Goal: Use online tool/utility: Utilize a website feature to perform a specific function

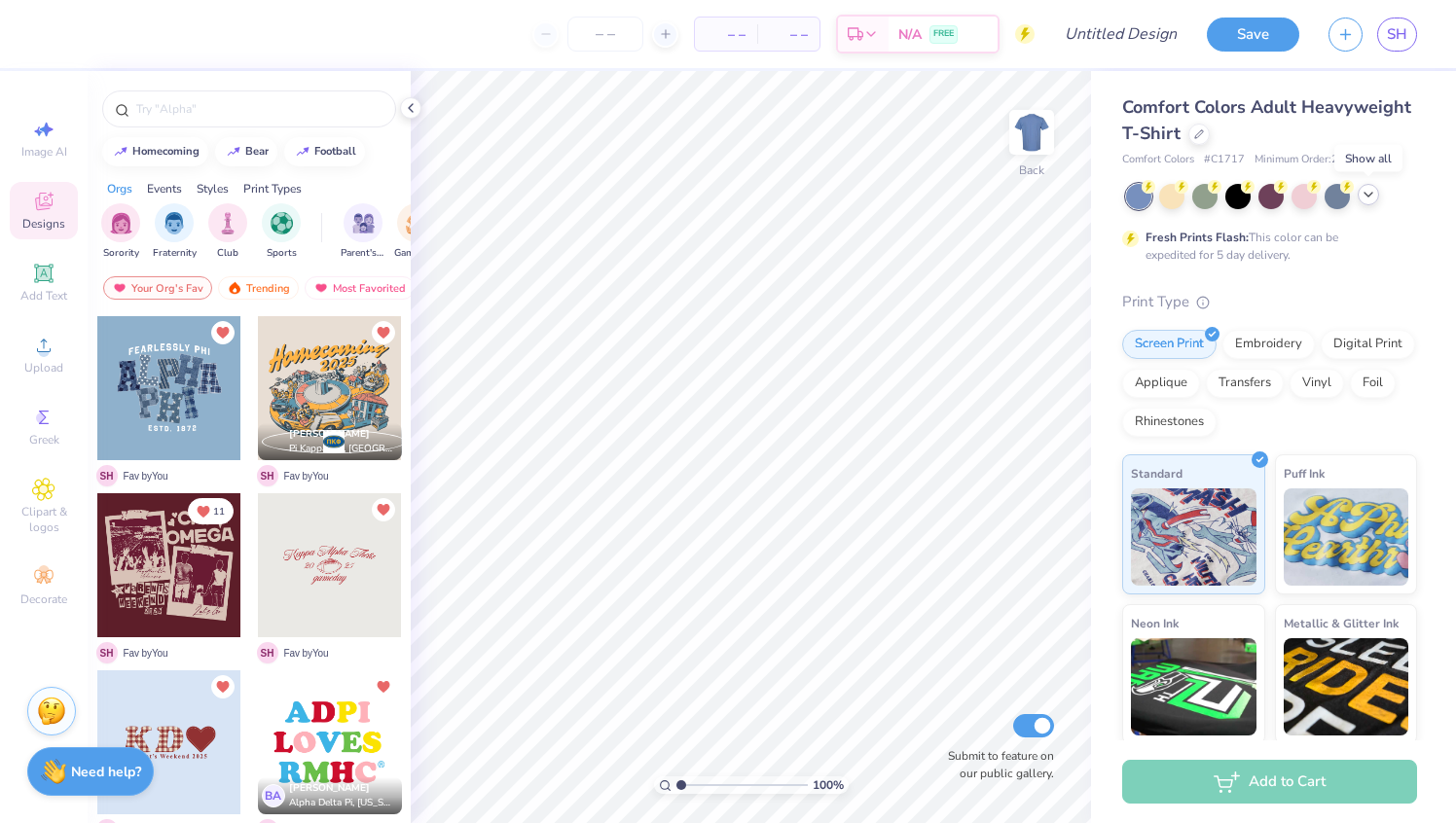
click at [1370, 196] on icon at bounding box center [1369, 195] width 16 height 16
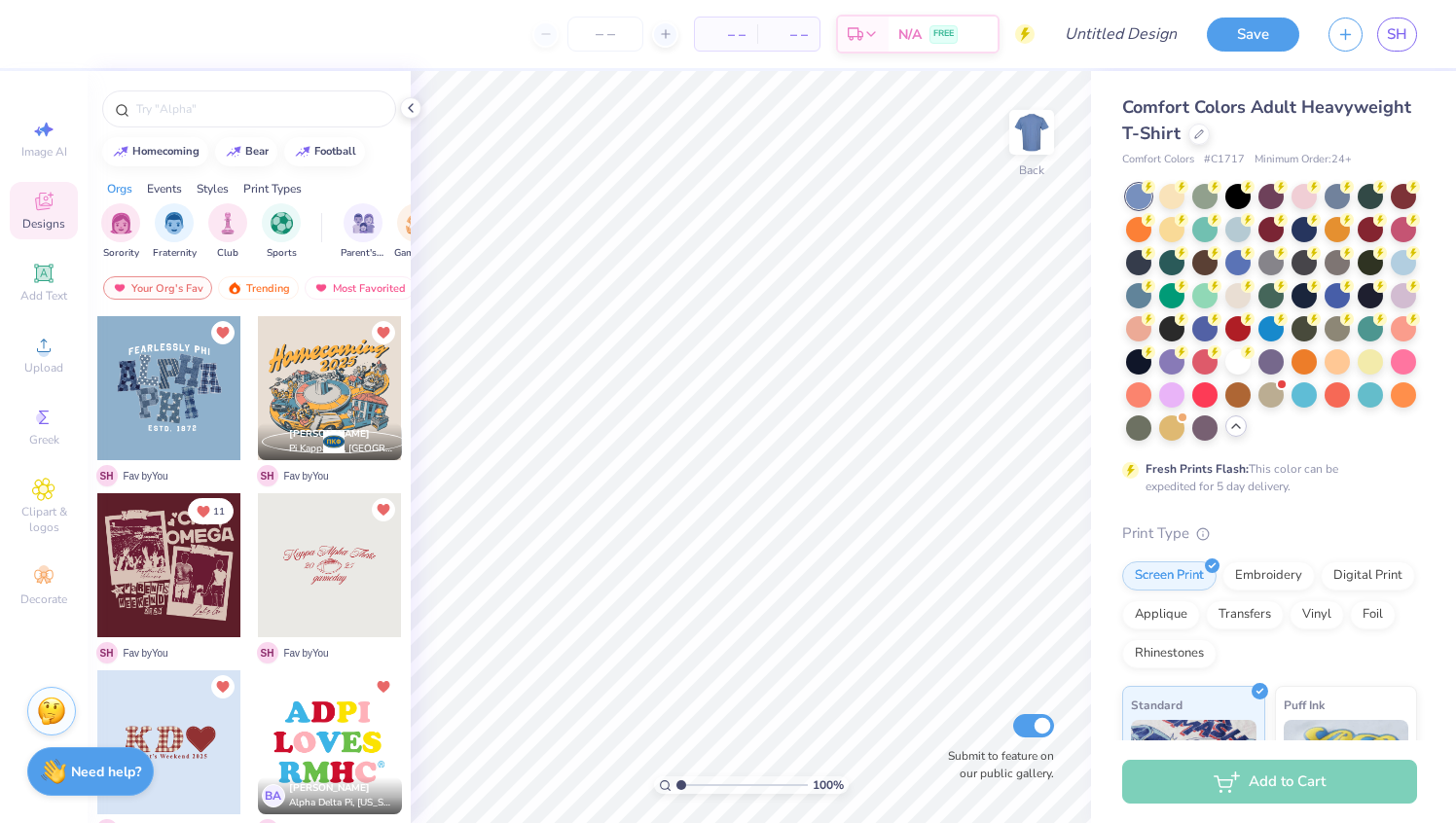
click at [1204, 144] on div "Comfort Colors Adult Heavyweight T-Shirt" at bounding box center [1269, 120] width 295 height 53
click at [1199, 132] on icon at bounding box center [1199, 132] width 8 height 8
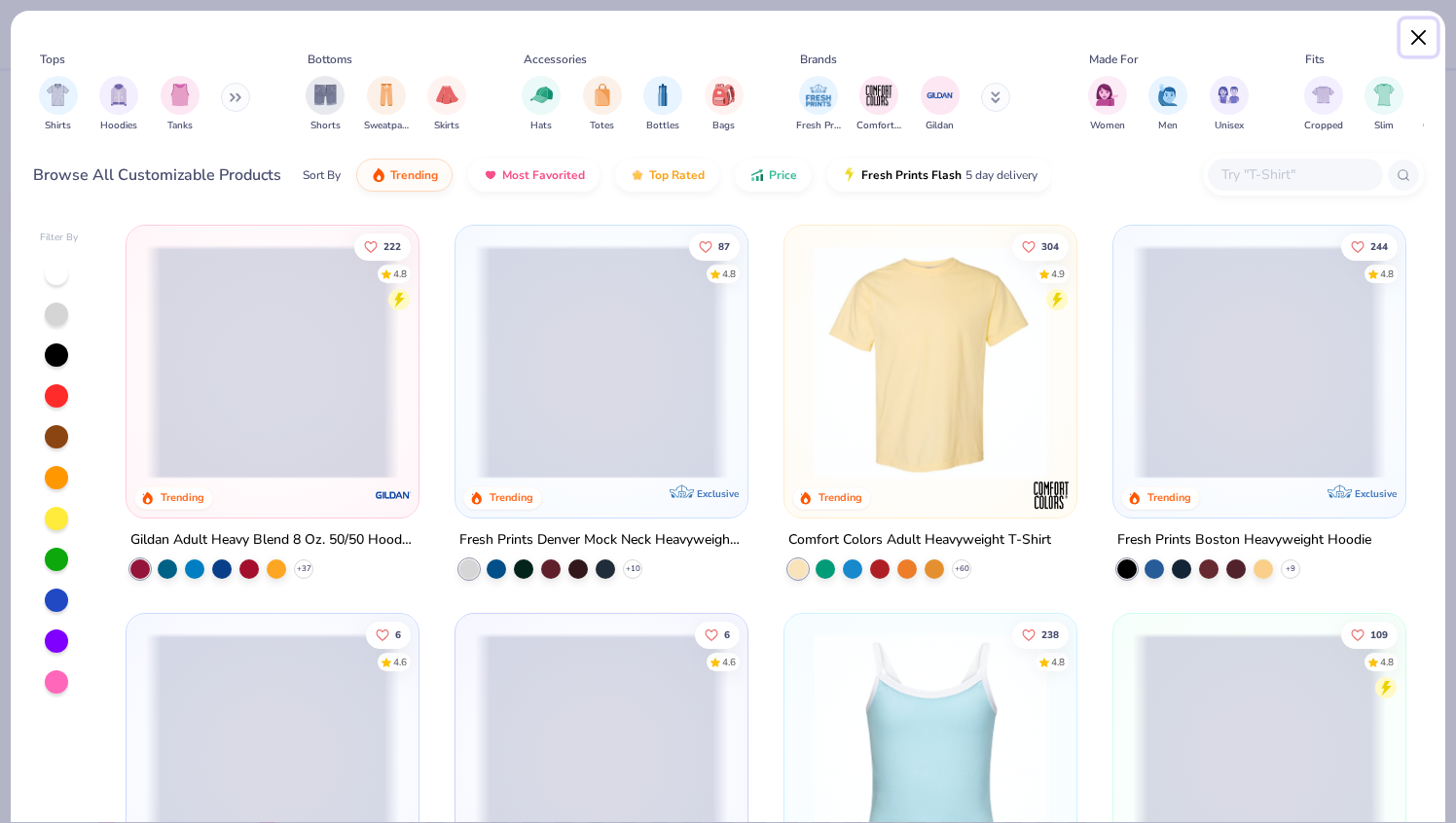
click at [1430, 36] on button "Close" at bounding box center [1418, 38] width 37 height 37
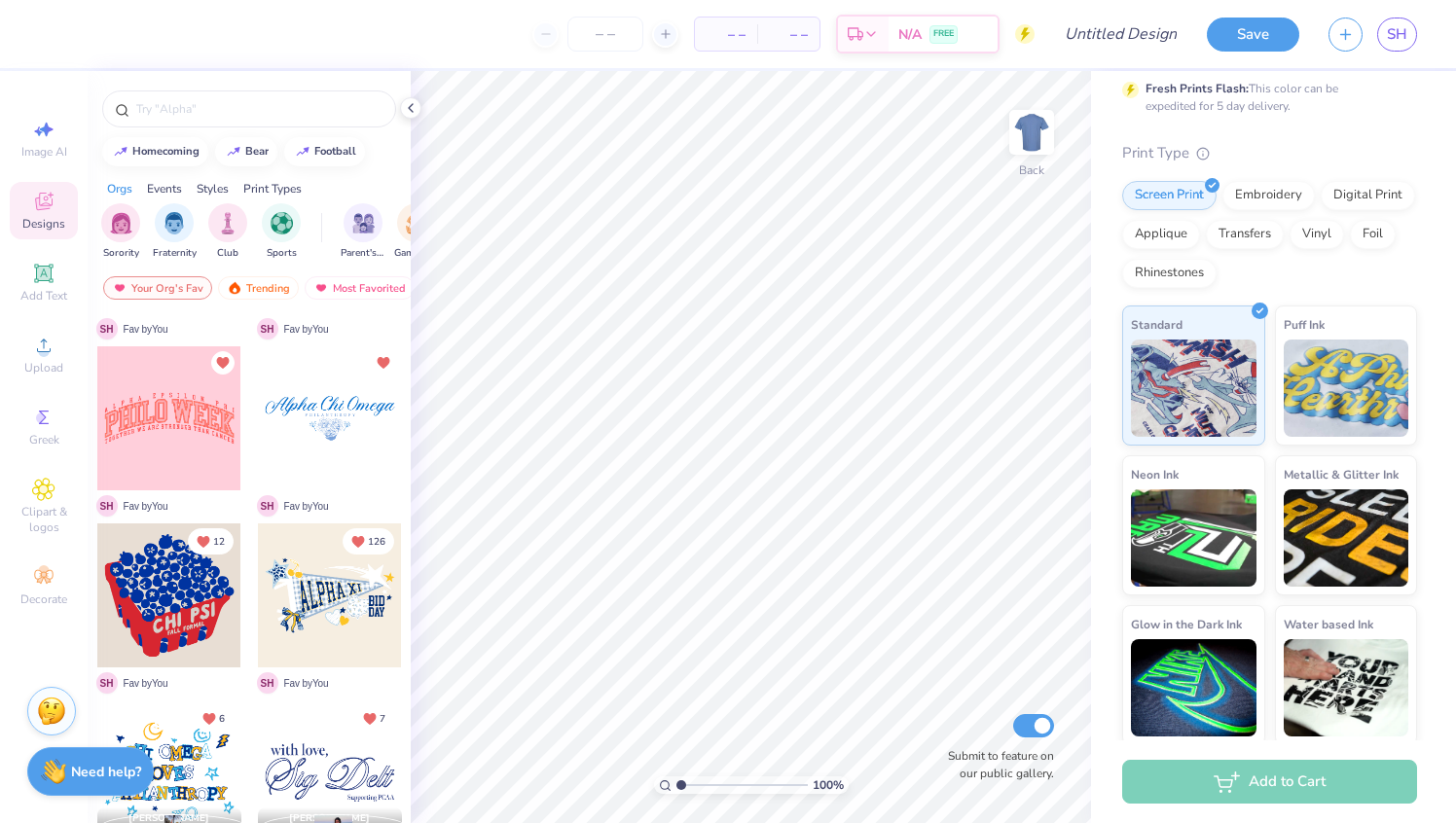
scroll to position [385, 0]
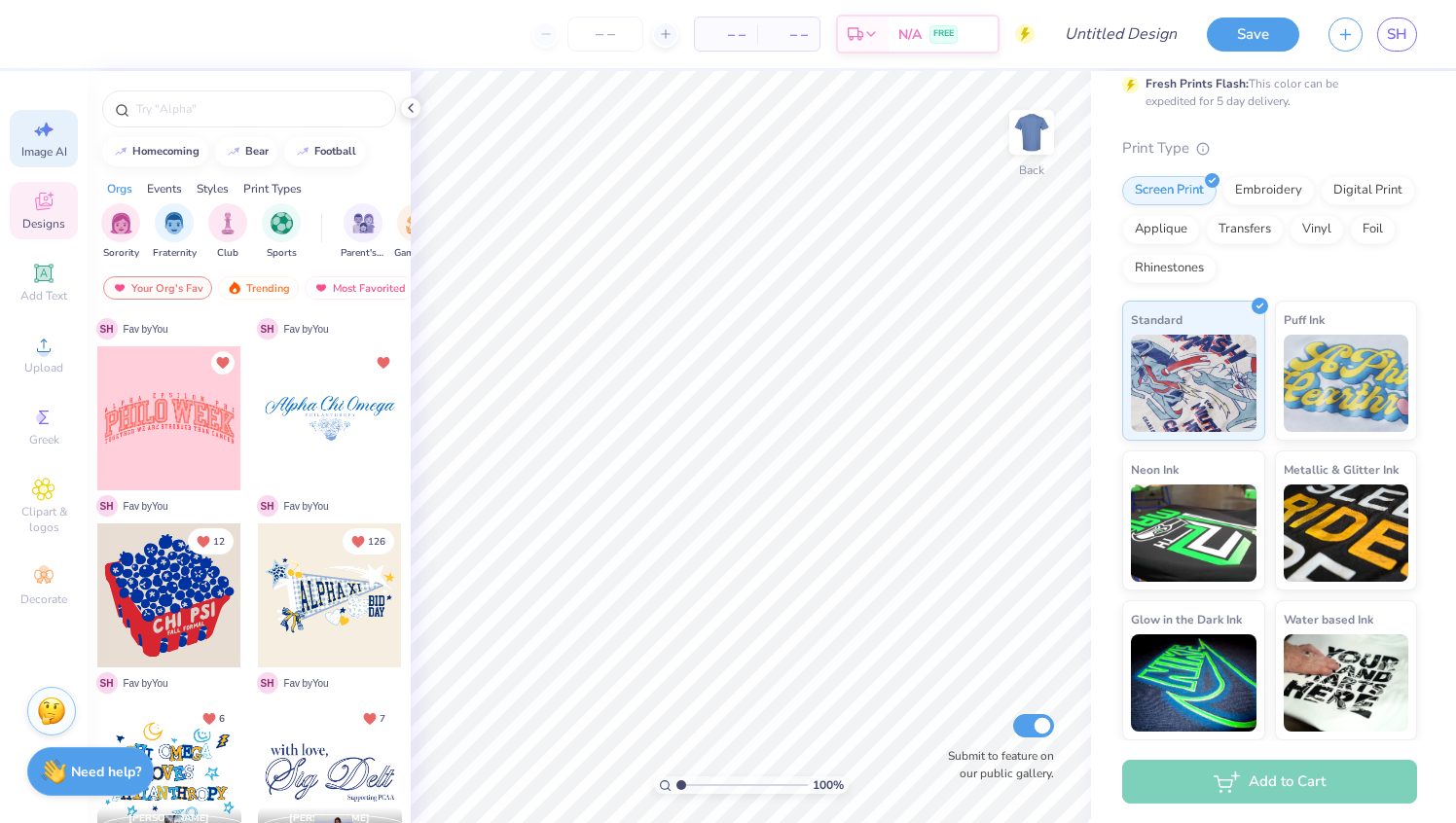
click at [36, 154] on span "Image AI" at bounding box center [45, 152] width 46 height 16
select select "4"
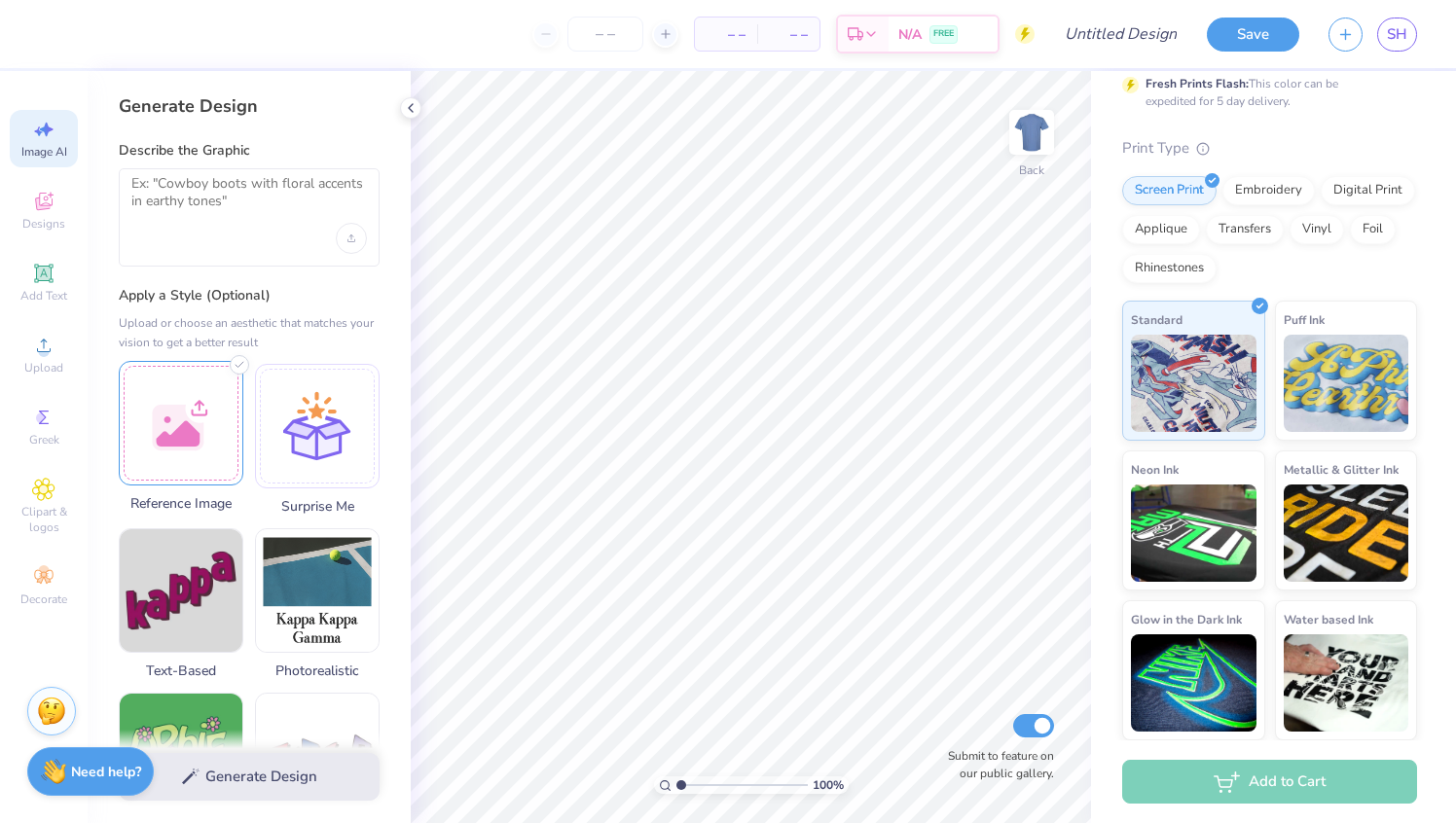
click at [185, 415] on div at bounding box center [181, 422] width 124 height 124
click at [201, 416] on div at bounding box center [181, 422] width 124 height 124
click at [187, 448] on div at bounding box center [181, 422] width 124 height 124
click at [239, 777] on div "Generate Design" at bounding box center [248, 776] width 323 height 94
click at [208, 416] on img at bounding box center [180, 422] width 122 height 122
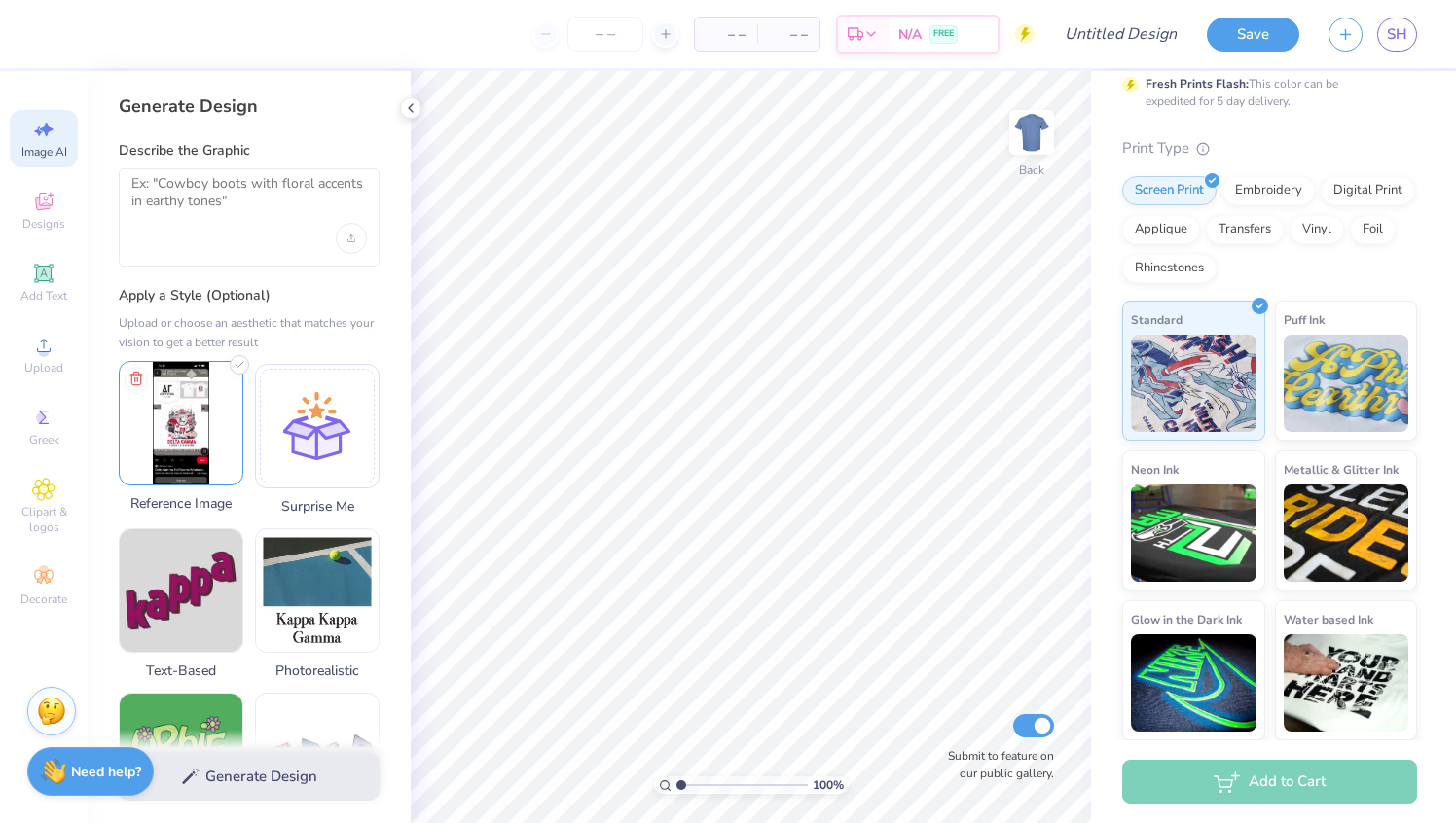
click at [190, 448] on img at bounding box center [180, 422] width 122 height 122
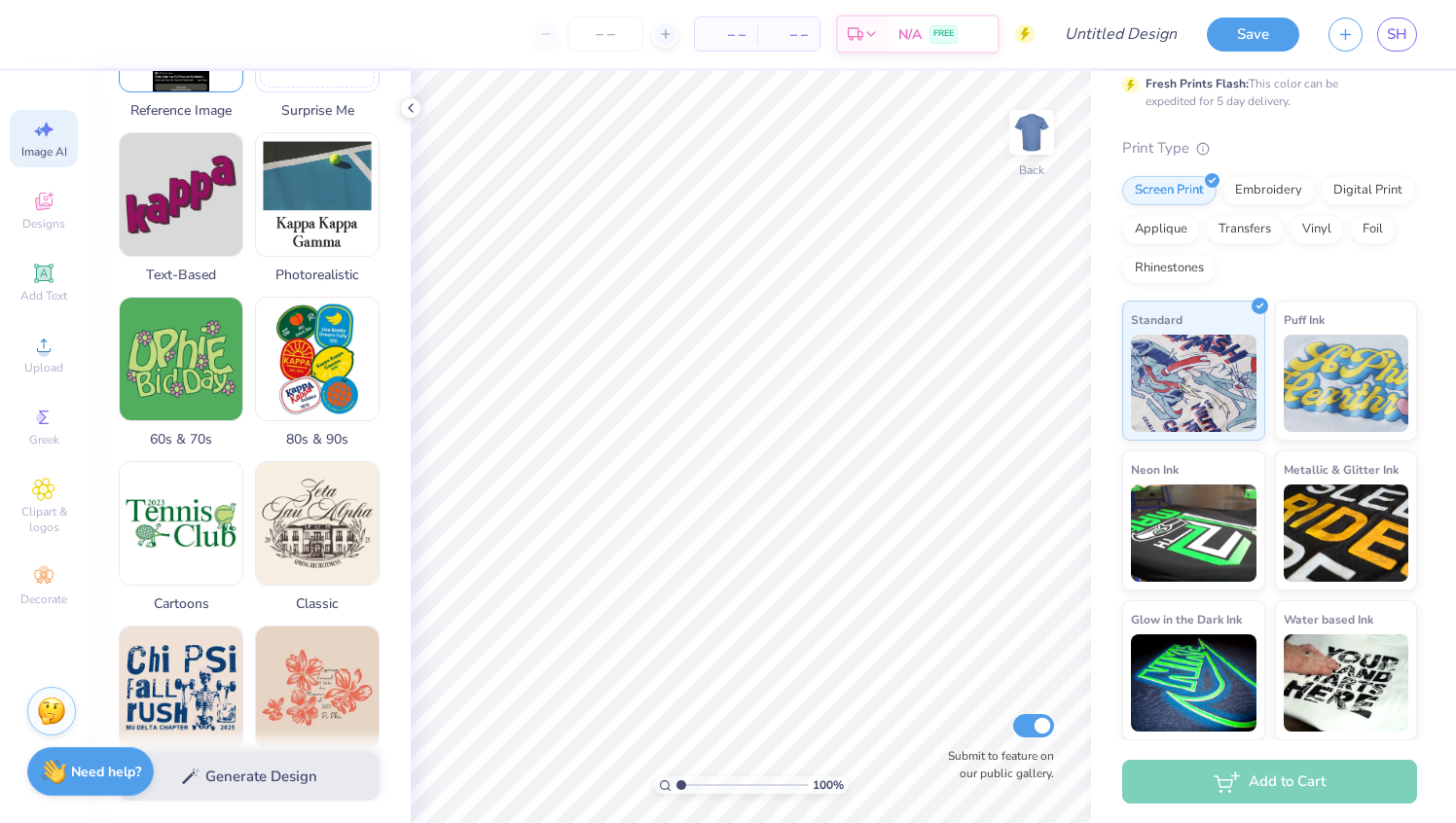
scroll to position [840, 0]
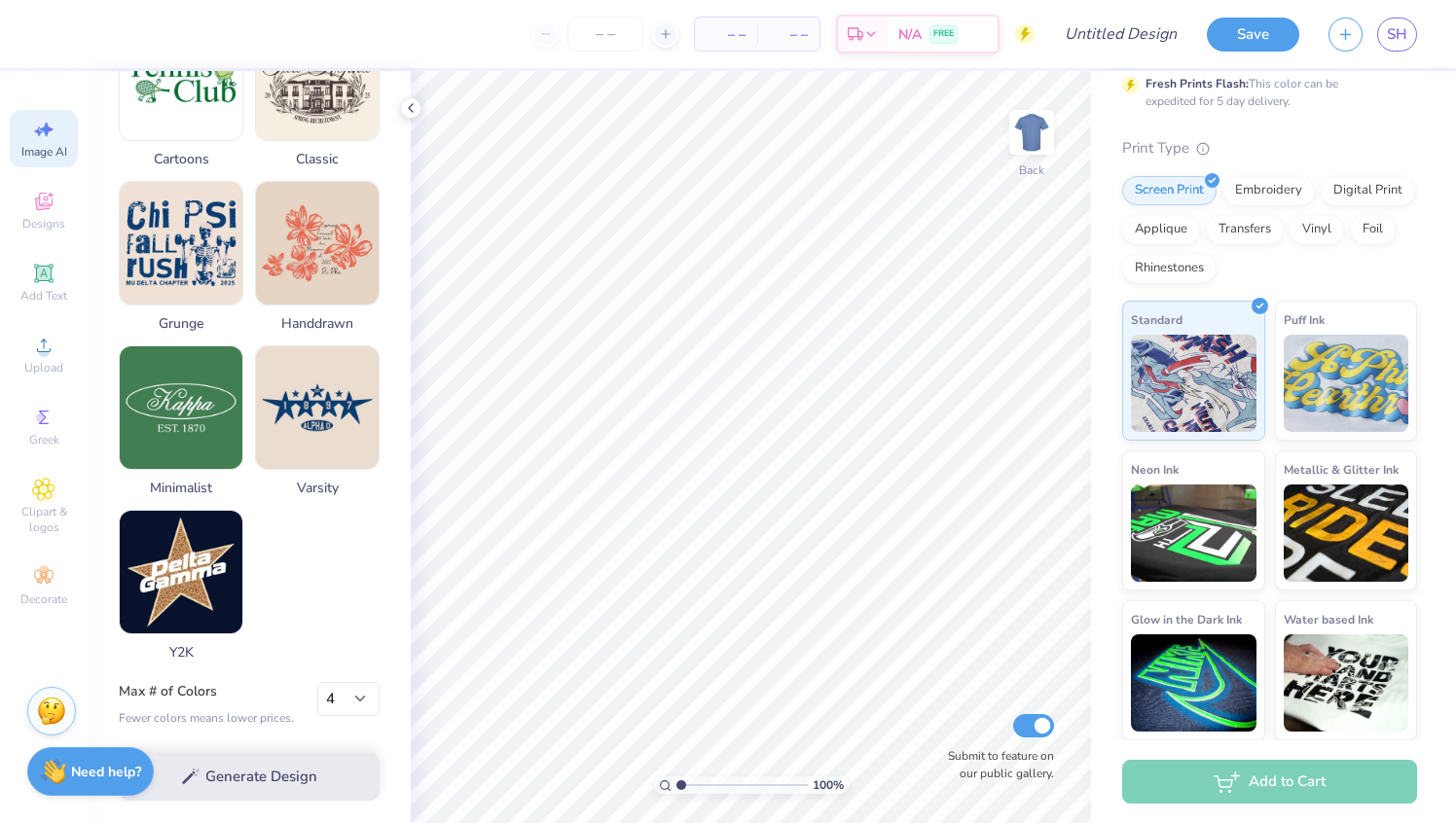
click at [269, 784] on div "Generate Design" at bounding box center [248, 776] width 323 height 94
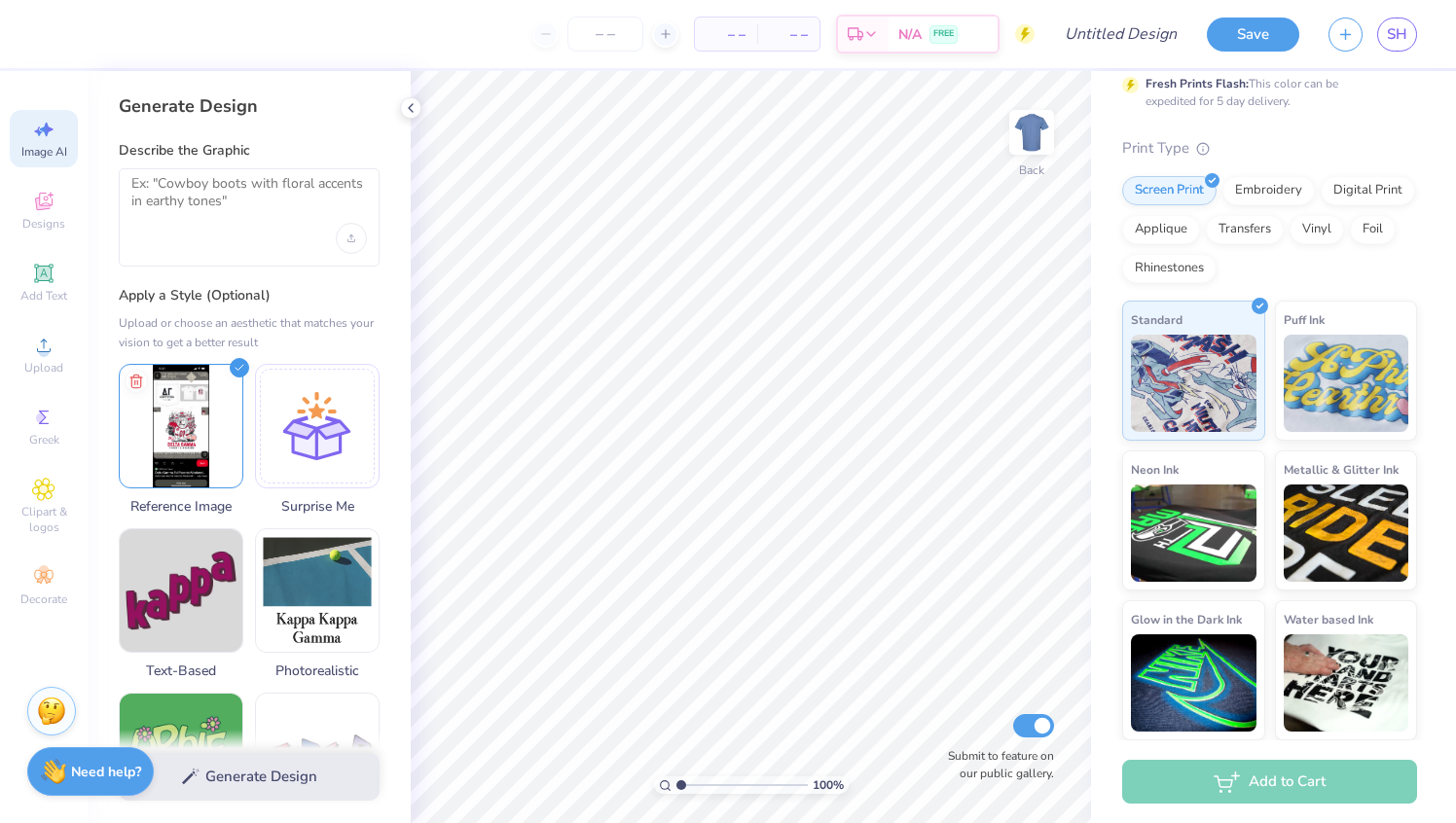
click at [216, 231] on div at bounding box center [249, 216] width 261 height 98
click at [242, 197] on textarea at bounding box center [248, 199] width 235 height 49
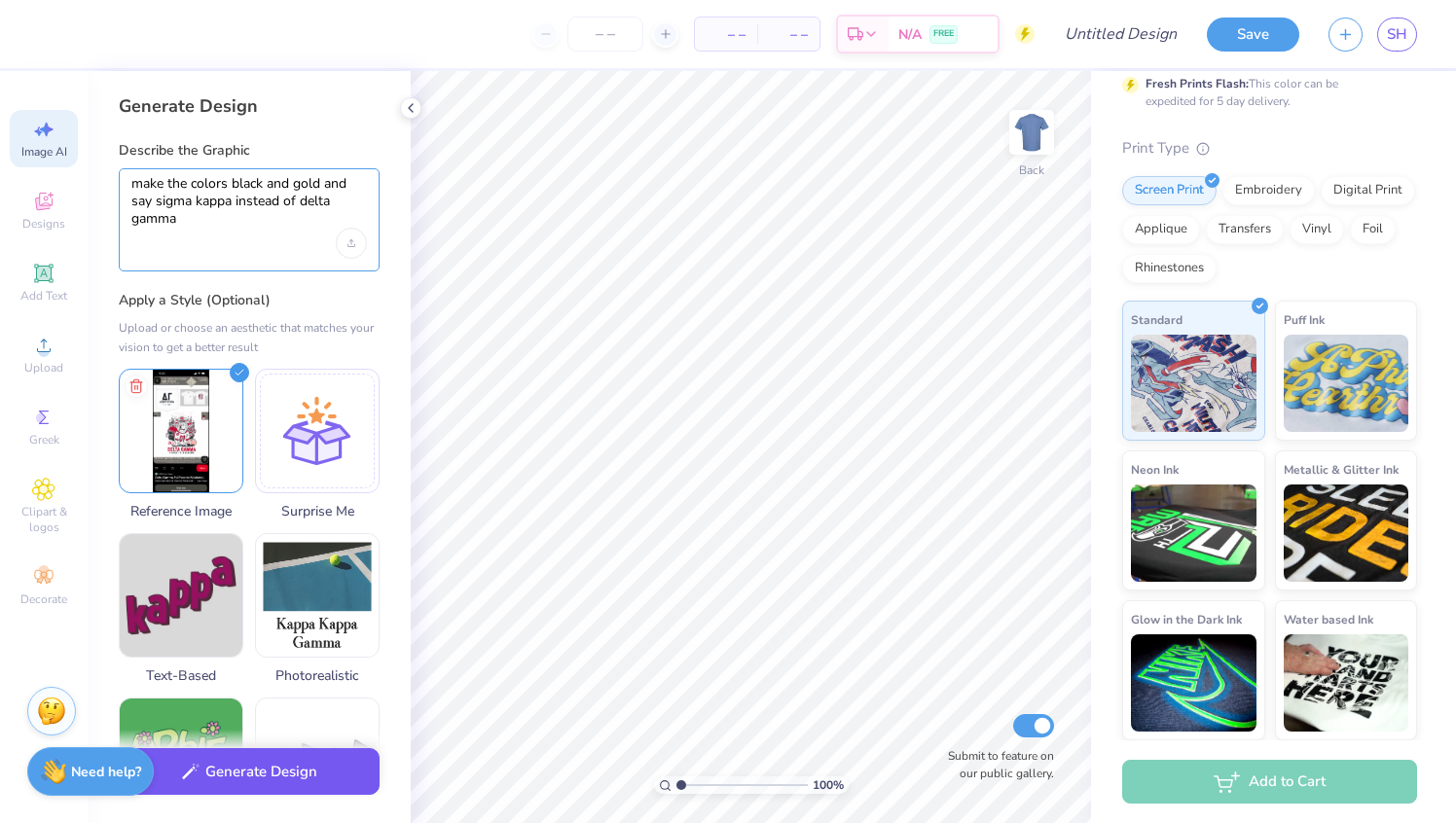
type textarea "make the colors black and gold and say sigma kappa instead of delta gamma"
click at [300, 773] on button "Generate Design" at bounding box center [249, 771] width 261 height 48
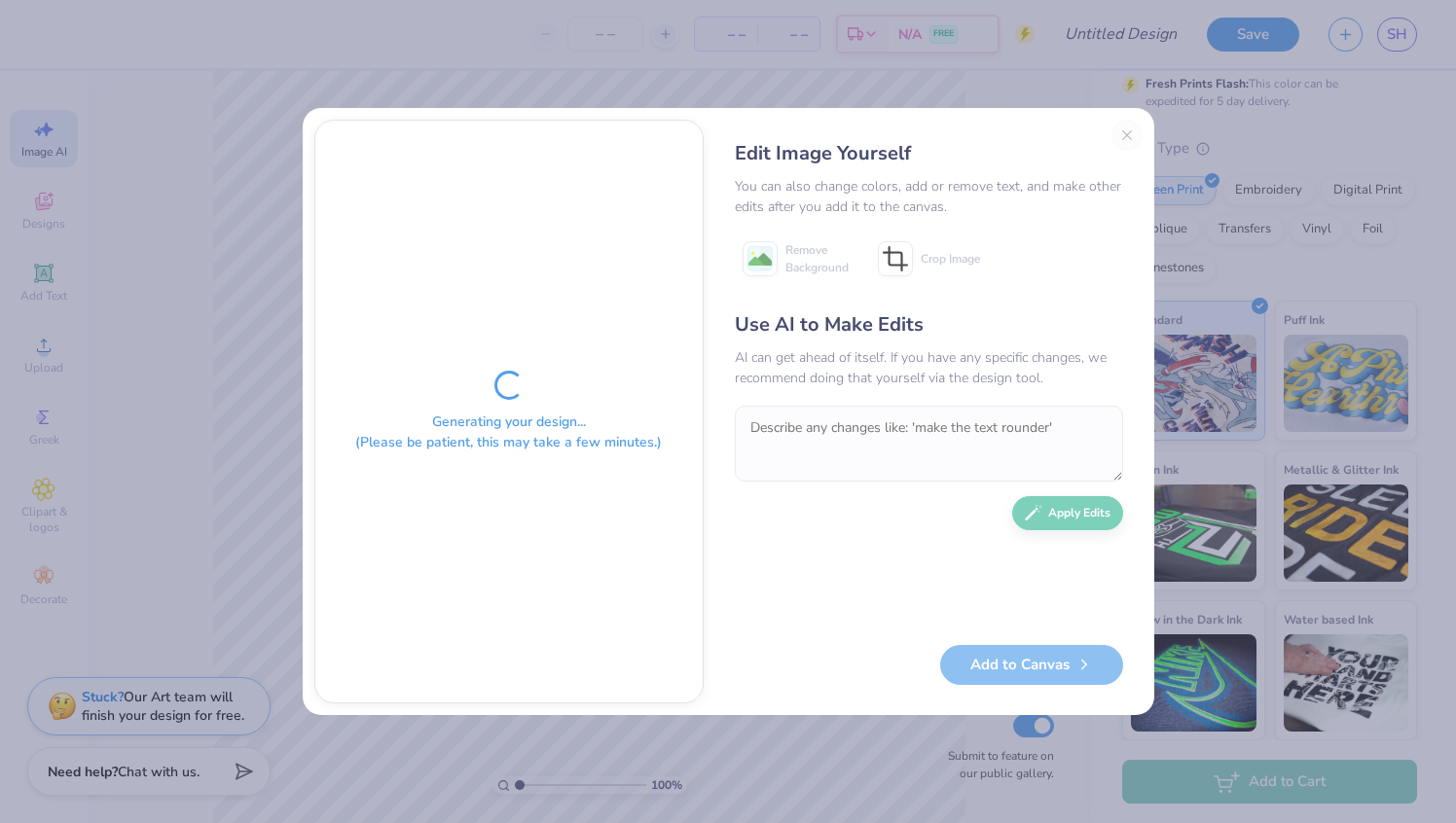
click at [545, 618] on div "Generating your design... (Please be patient, this may take a few minutes.)" at bounding box center [509, 411] width 387 height 582
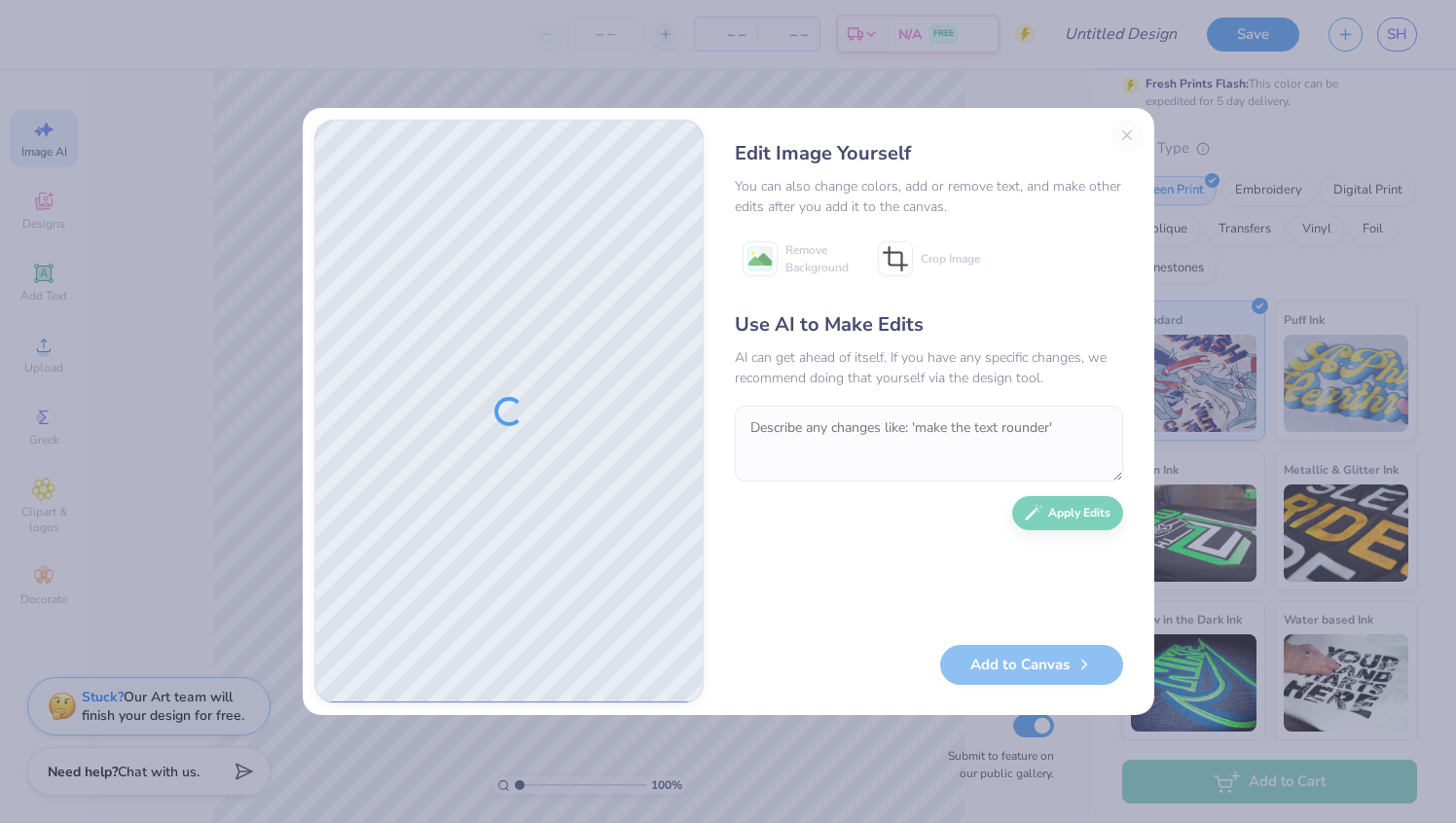
click at [1124, 137] on div "Edit Image Yourself You can also change colors, add or remove text, and make ot…" at bounding box center [929, 411] width 427 height 584
click at [1131, 139] on div "Edit Image Yourself You can also change colors, add or remove text, and make ot…" at bounding box center [929, 411] width 427 height 584
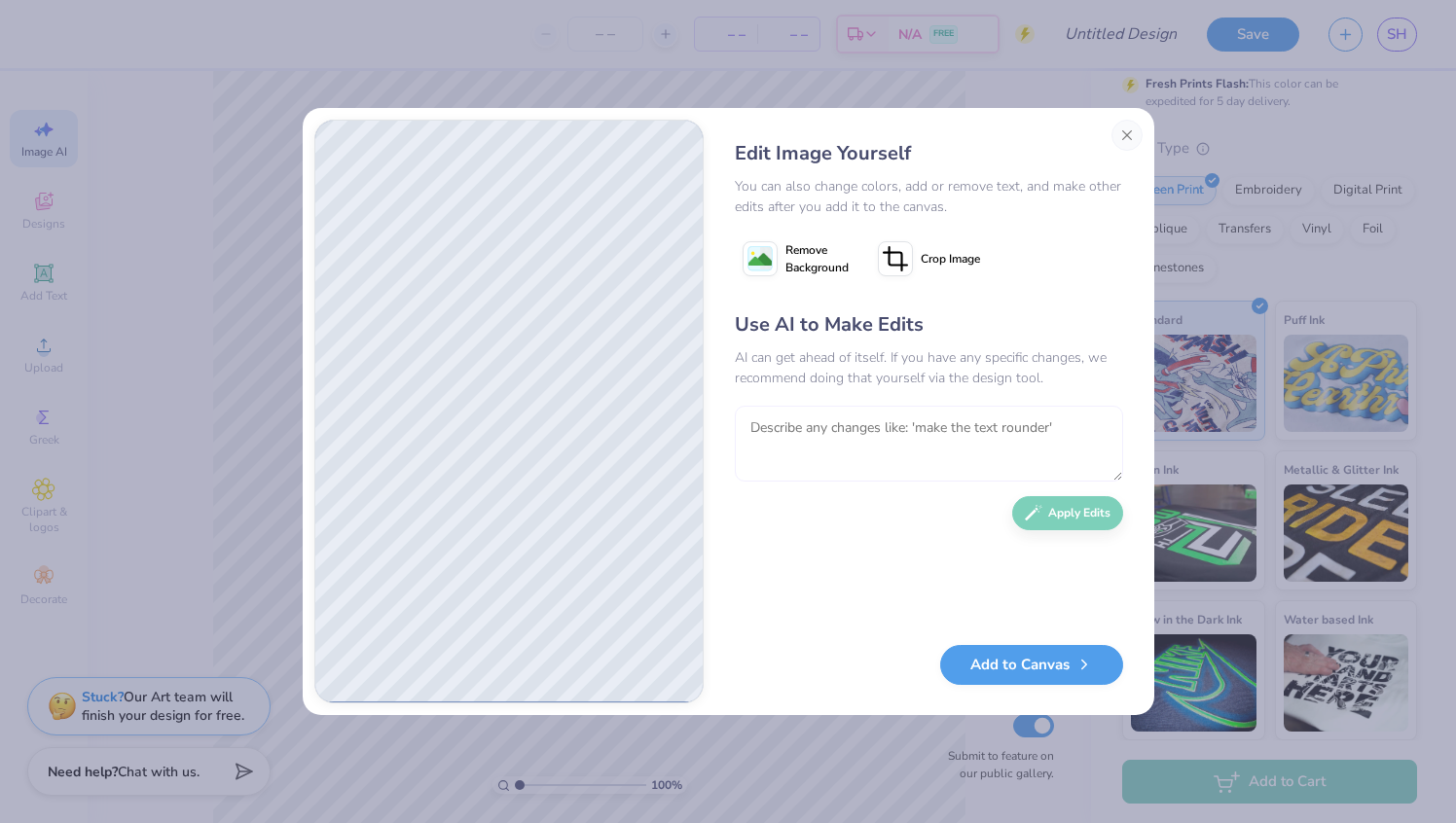
click at [836, 442] on textarea at bounding box center [929, 444] width 388 height 75
type textarea "make the dog a tiger"
click at [1137, 123] on div "Edit Image Yourself You can also change colors, add or remove text, and make ot…" at bounding box center [929, 411] width 427 height 584
click at [1135, 134] on button "Close" at bounding box center [1126, 134] width 31 height 31
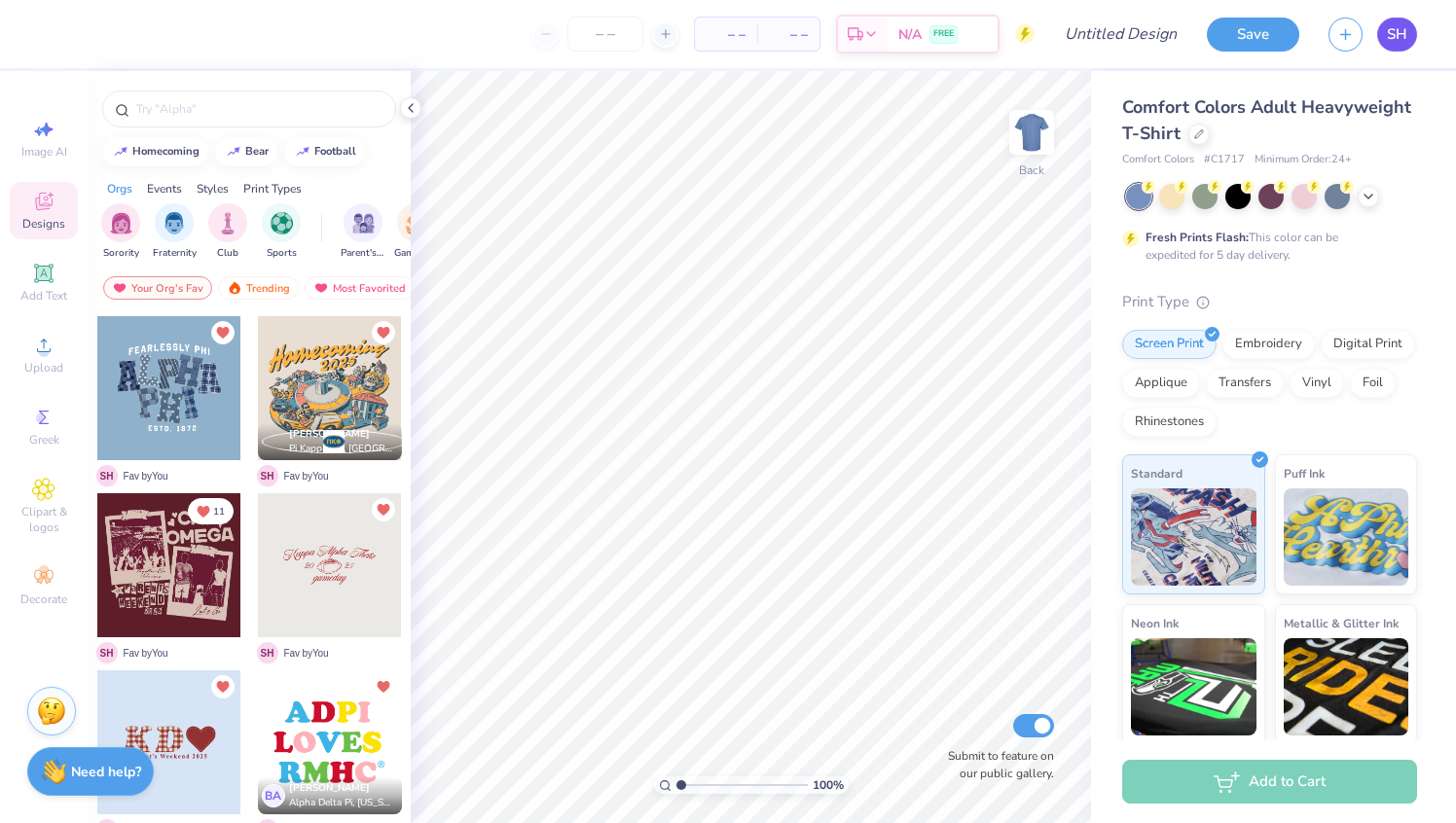
click at [1396, 50] on link "SH" at bounding box center [1396, 35] width 40 height 34
